Goal: Information Seeking & Learning: Learn about a topic

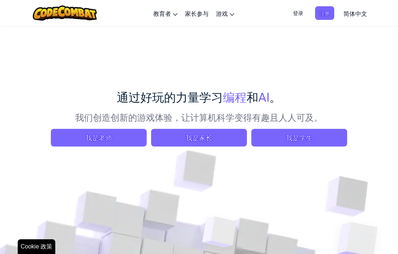
click at [273, 142] on span "我是学生" at bounding box center [299, 138] width 96 height 18
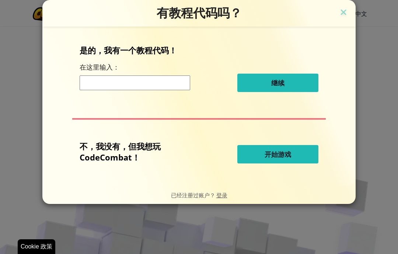
click at [262, 162] on button "开始游戏" at bounding box center [277, 154] width 81 height 18
click at [262, 161] on button "开始游戏" at bounding box center [277, 154] width 81 height 18
select select "zh-HANS"
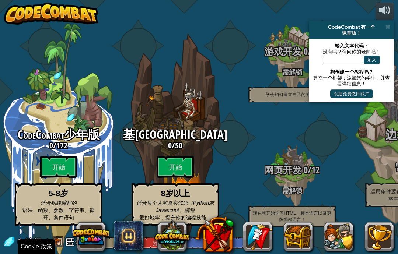
click at [185, 168] on btn "开始" at bounding box center [175, 167] width 37 height 22
select select "zh-HANS"
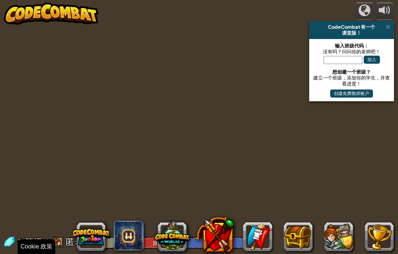
select select "zh-HANS"
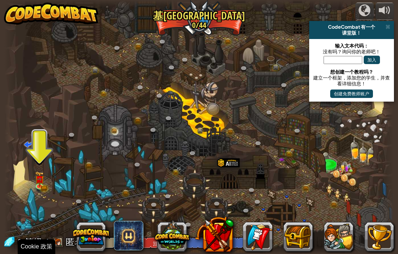
click at [42, 184] on img at bounding box center [40, 178] width 10 height 15
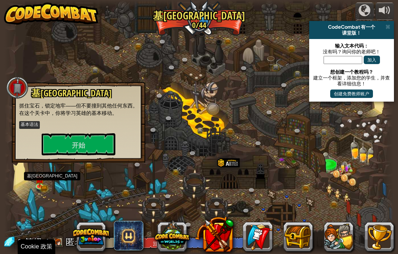
click at [64, 149] on button "开始" at bounding box center [79, 144] width 74 height 22
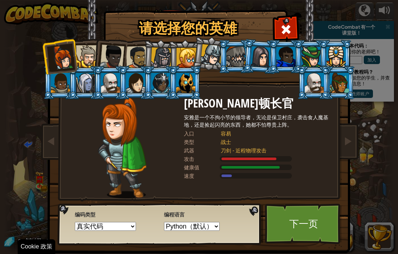
click at [91, 52] on div at bounding box center [87, 56] width 22 height 22
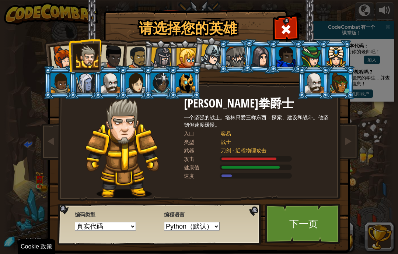
click at [154, 49] on div at bounding box center [161, 58] width 21 height 21
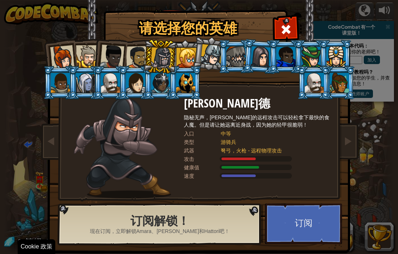
click at [315, 226] on button "订阅" at bounding box center [303, 224] width 77 height 41
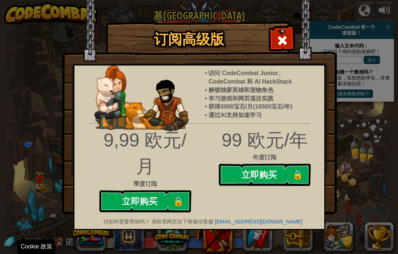
click at [279, 36] on span at bounding box center [282, 41] width 12 height 12
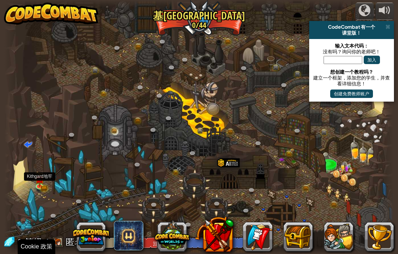
click at [36, 184] on img at bounding box center [40, 178] width 10 height 15
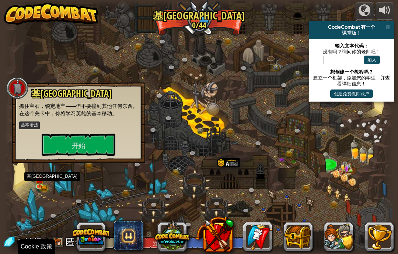
click at [62, 137] on button "开始" at bounding box center [79, 145] width 74 height 22
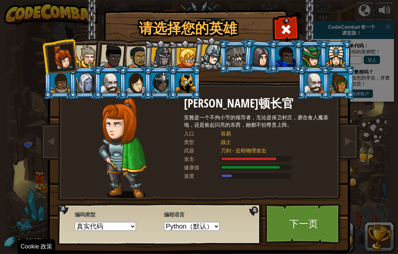
click at [314, 217] on link "下一页" at bounding box center [303, 224] width 77 height 41
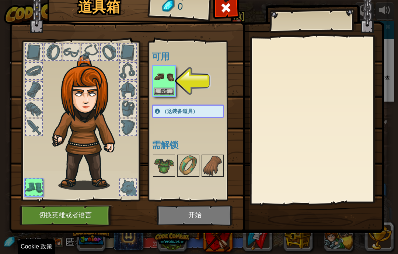
click at [166, 75] on img at bounding box center [164, 77] width 21 height 21
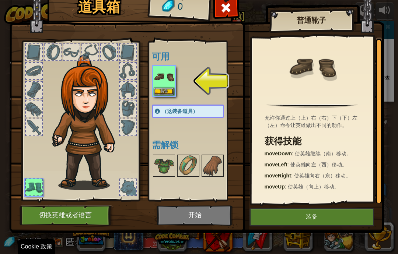
click at [342, 219] on button "装备" at bounding box center [312, 217] width 125 height 18
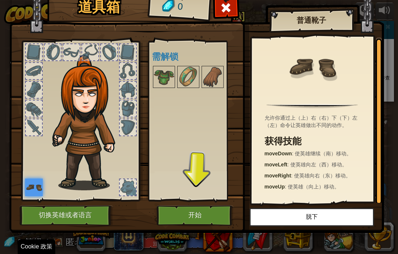
click at [205, 212] on button "开始" at bounding box center [195, 216] width 77 height 20
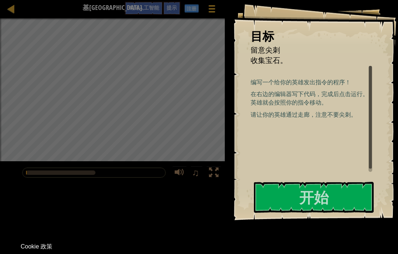
click at [355, 204] on button "开始" at bounding box center [314, 197] width 120 height 31
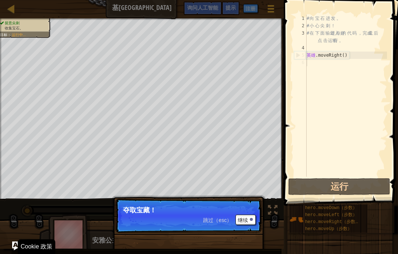
click at [246, 219] on font "继续" at bounding box center [243, 220] width 10 height 6
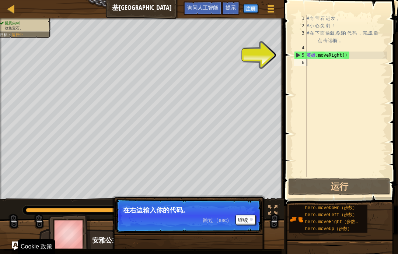
click at [252, 219] on div at bounding box center [251, 219] width 3 height 3
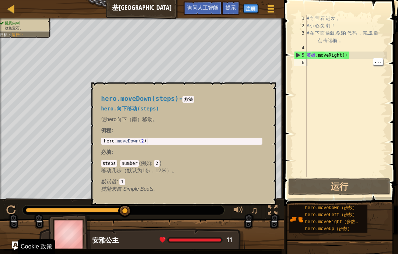
click at [342, 209] on font "hero.moveDown（步数）" at bounding box center [331, 208] width 52 height 5
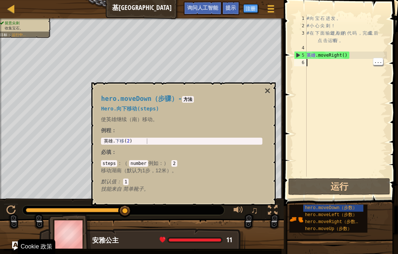
click at [356, 216] on font "hero.moveLeft（步数）" at bounding box center [331, 215] width 52 height 5
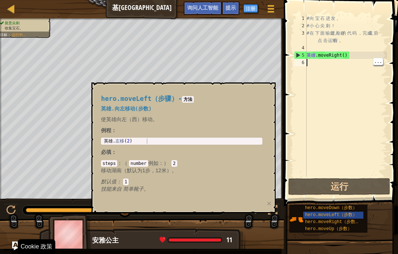
click at [352, 222] on font "hero.moveRight（步数）" at bounding box center [332, 222] width 55 height 5
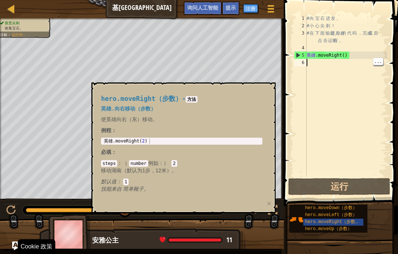
click at [355, 227] on div "hero.moveUp（步数）" at bounding box center [333, 229] width 60 height 7
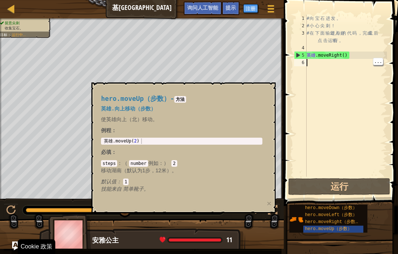
click at [355, 68] on div "# 向 宝 石 进 发 。 # 小 心 尖 刺 ！ # 在 下 面 输出 进入 你好 的 代 码 ， 完成 成 后 点 击 运输 行 。 英雄 .moveRi…" at bounding box center [346, 103] width 82 height 177
click at [352, 74] on div "# 向 宝 石 进 发 。 # 小 心 尖 刺 ！ # 在 下 面 输出 进入 你好 的 代 码 ， 完成 成 后 点 击 运输 行 。 英雄 .moveRi…" at bounding box center [346, 103] width 82 height 177
click at [343, 68] on div "# 向 宝 石 进 发 。 # 小 心 尖 刺 ！ # 在 下 面 输出 进入 你好 的 代 码 ， 完成 成 后 点 击 运输 行 。 英雄 .moveRi…" at bounding box center [346, 103] width 82 height 177
click at [345, 223] on font "hero.moveRight（步数）" at bounding box center [332, 222] width 55 height 5
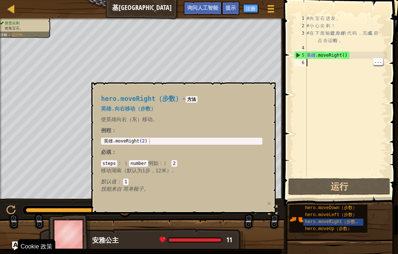
click at [343, 232] on font "hero.moveUp（步数）" at bounding box center [328, 229] width 47 height 5
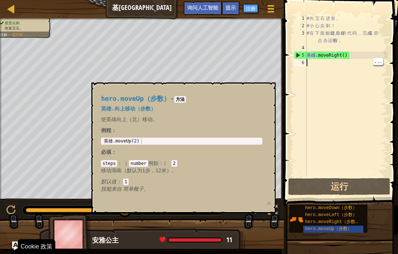
click at [345, 230] on font "hero.moveUp（步数）" at bounding box center [328, 229] width 47 height 5
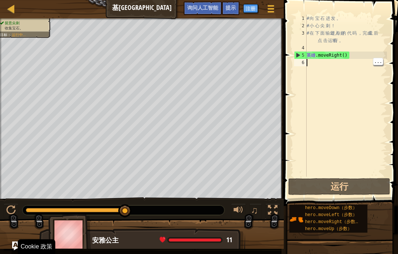
click at [343, 76] on div "# 向 宝 石 进 发 。 # 小 心 尖 刺 ！ # 在 下 面 输出 进入 你好 的 代 码 ， 完成 成 后 点 击 运输 行 。 英雄 .moveRi…" at bounding box center [346, 103] width 82 height 177
click at [346, 65] on div "# 向 宝 石 进 发 。 # 小 心 尖 刺 ！ # 在 下 面 输出 进入 你好 的 代 码 ， 完成 成 后 点 击 运输 行 。 英雄 .moveRi…" at bounding box center [346, 103] width 82 height 177
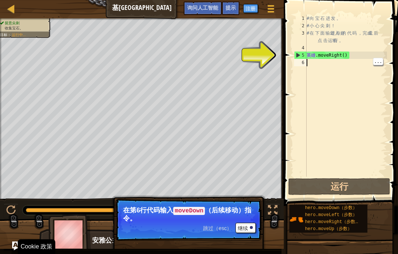
click at [298, 52] on div "5" at bounding box center [300, 55] width 12 height 7
click at [301, 54] on div "5" at bounding box center [300, 55] width 12 height 7
click at [299, 51] on div "4" at bounding box center [300, 47] width 13 height 7
click at [345, 56] on div "# 向 宝 石 进 发 。 # 小 心 尖 刺 ！ # 在 下 面 输出 进入 你好 的 代 码 ， 完成 成 后 点 击 运输 行 。 英雄 .moveRi…" at bounding box center [346, 103] width 82 height 177
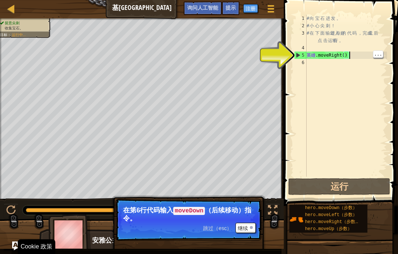
click at [352, 57] on div "# 向 宝 石 进 发 。 # 小 心 尖 刺 ！ # 在 下 面 输出 进入 你好 的 代 码 ， 完成 成 后 点 击 运输 行 。 英雄 .moveRi…" at bounding box center [346, 103] width 82 height 177
click at [252, 229] on button "继续" at bounding box center [246, 228] width 20 height 10
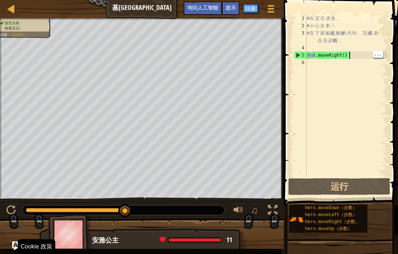
click at [372, 57] on div "# 向 宝 石 进 发 。 # 小 心 尖 刺 ！ # 在 下 面 输出 进入 你好 的 代 码 ， 完成 成 后 点 击 运输 行 。 英雄 .moveRi…" at bounding box center [346, 103] width 82 height 177
click at [384, 51] on div "# 向 宝 石 进 发 。 # 小 心 尖 刺 ！ # 在 下 面 输出 进入 你好 的 代 码 ， 完成 成 后 点 击 运输 行 。 英雄 .moveRi…" at bounding box center [346, 103] width 82 height 177
click at [366, 48] on div "# 向 宝 石 进 发 。 # 小 心 尖 刺 ！ # 在 下 面 输出 进入 你好 的 代 码 ， 完成 成 后 点 击 运输 行 。 英雄 .moveRi…" at bounding box center [346, 103] width 82 height 177
click at [369, 66] on div "# 向 宝 石 进 发 。 # 小 心 尖 刺 ！ # 在 下 面 输出 进入 你好 的 代 码 ， 完成 成 后 点 击 运输 行 。 英雄 .moveRi…" at bounding box center [346, 103] width 82 height 177
click at [352, 38] on div "# 向 宝 石 进 发 。 # 小 心 尖 刺 ！ # 在 下 面 输出 进入 你好 的 代 码 ， 完成 成 后 点 击 运输 行 。 英雄 .moveRi…" at bounding box center [346, 103] width 82 height 177
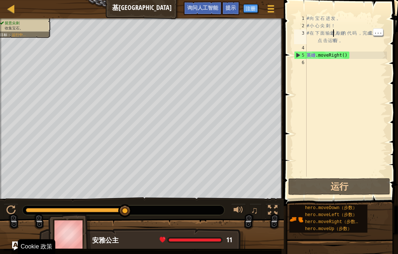
click at [336, 30] on div "# 向 宝 石 进 发 。 # 小 心 尖 刺 ！ # 在 下 面 输出 进入 你好 的 代 码 ， 完成 成 后 点 击 运输 行 。 英雄 .moveRi…" at bounding box center [346, 103] width 82 height 177
click at [353, 67] on div "# 向 宝 石 进 发 。 # 小 心 尖 刺 ！ # 在 下 面 输出 进入 你好 的 代 码 ， 完成 成 后 点 击 运输 行 。 英雄 .moveRi…" at bounding box center [346, 103] width 82 height 177
click at [341, 65] on div "# 向 宝 石 进 发 。 # 小 心 尖 刺 ！ # 在 下 面 输出 进入 你好 的 代 码 ， 完成 成 后 点 击 运输 行 。 英雄 .moveRi…" at bounding box center [346, 103] width 82 height 177
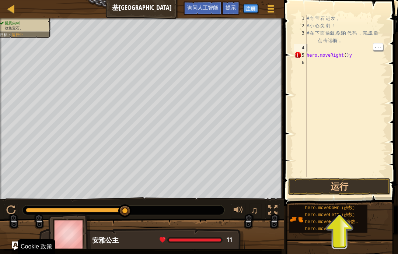
click at [366, 60] on div "# 向 宝 石 进 发 。 # 小 心 尖 刺 ！ # 在 下 面 输出 进入 你好 的 代 码 ， 完成 成 后 点 击 运输 行 。 hero.moveR…" at bounding box center [346, 103] width 82 height 177
click at [371, 190] on button "运行" at bounding box center [339, 186] width 102 height 17
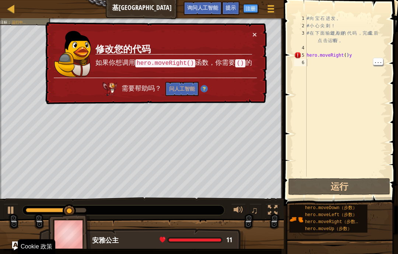
click at [371, 51] on div "# 向 宝 石 进 发 。 # 小 心 尖 刺 ！ # 在 下 面 输出 进入 你好 的 代 码 ， 完成 成 后 点 击 运输 行 。 hero.moveR…" at bounding box center [346, 103] width 82 height 177
click at [363, 59] on div "# 向 宝 石 进 发 。 # 小 心 尖 刺 ！ # 在 下 面 输出 进入 你好 的 代 码 ， 完成 成 后 点 击 运输 行 。 hero.moveR…" at bounding box center [346, 103] width 82 height 177
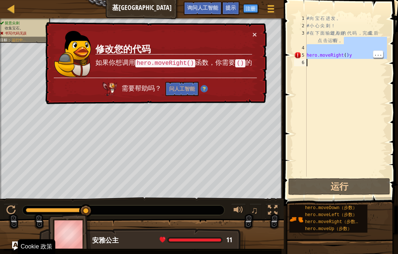
scroll to position [0, 22]
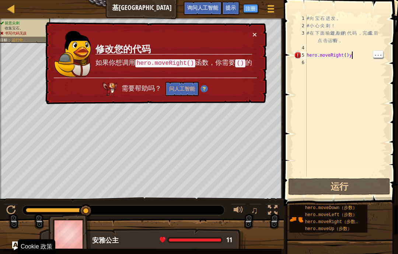
click at [369, 58] on div "# 向 宝 石 进 发 。 # 小 心 尖 刺 ！ # 在 下 面 输出 进入 你好 的 代 码 ， 完成 成 后 点 击 运输 行 。 hero.moveR…" at bounding box center [346, 103] width 82 height 177
click at [371, 58] on div "# 向 宝 石 进 发 。 # 小 心 尖 刺 ！ # 在 下 面 输出 进入 你好 的 代 码 ， 完成 成 后 点 击 运输 行 。 hero.moveR…" at bounding box center [346, 103] width 82 height 177
click at [322, 64] on div "# 向 宝 石 进 发 。 # 小 心 尖 刺 ！ # 在 下 面 输出 进入 你好 的 代 码 ， 完成 成 后 点 击 运输 行 。 hero.moveR…" at bounding box center [346, 103] width 82 height 177
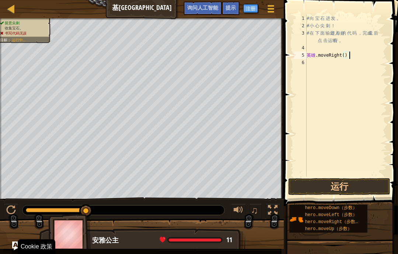
scroll to position [8, 10]
type textarea "abcde fg"
click at [362, 187] on button "运行" at bounding box center [339, 186] width 102 height 17
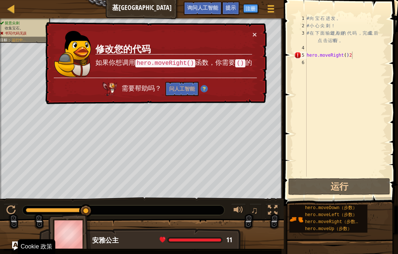
click at [171, 93] on button "问人工智能" at bounding box center [181, 89] width 33 height 14
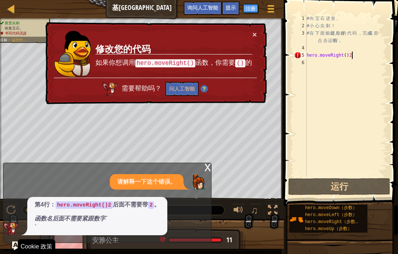
click at [24, 13] on div "地图 [PERSON_NAME]加德地牢 游戏菜单 完成 注册 提示 询问人工智能" at bounding box center [142, 9] width 284 height 18
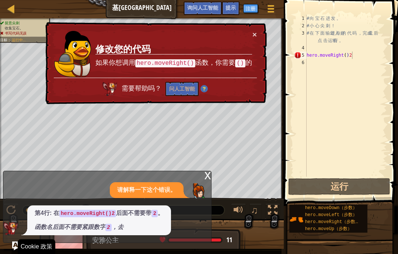
click at [13, 8] on div at bounding box center [11, 8] width 9 height 9
select select "zh-HANS"
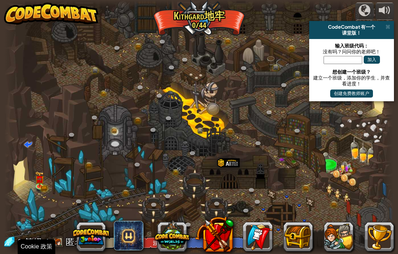
click at [11, 3] on img at bounding box center [51, 14] width 94 height 22
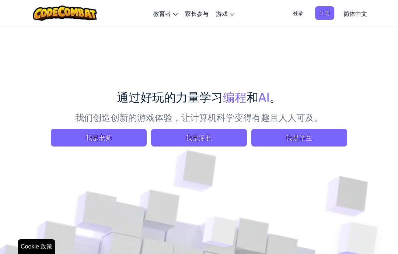
click at [85, 138] on span "我是老师" at bounding box center [99, 138] width 96 height 18
